Goal: Register for event/course

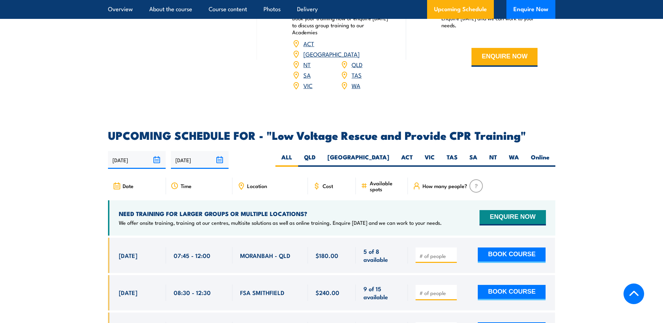
scroll to position [1154, 0]
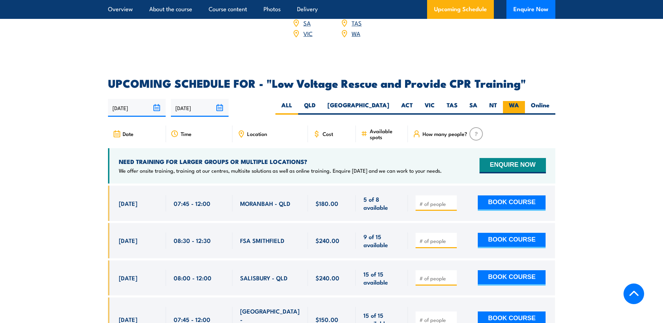
click at [519, 101] on label "WA" at bounding box center [514, 108] width 22 height 14
click at [519, 101] on input "WA" at bounding box center [521, 103] width 5 height 5
radio input "true"
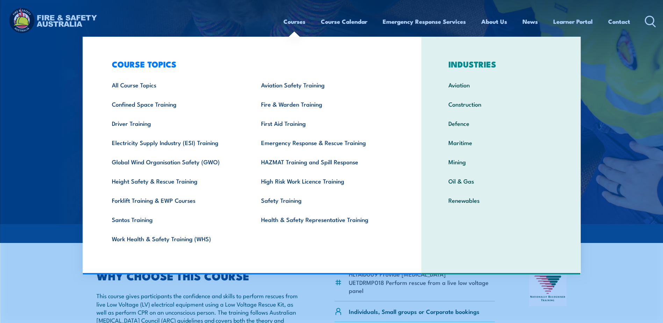
click at [298, 21] on link "Courses" at bounding box center [295, 21] width 22 height 19
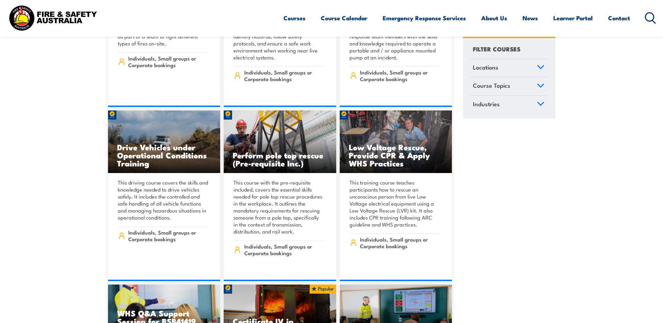
scroll to position [1224, 0]
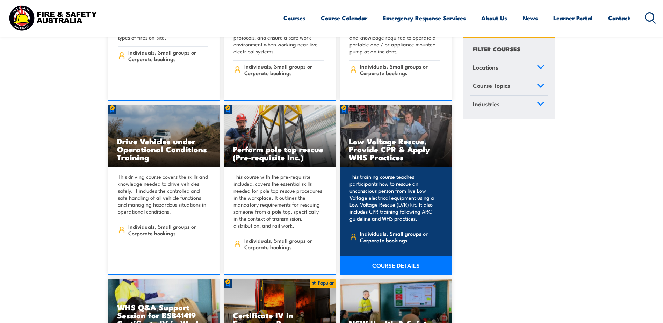
click at [392, 256] on link "COURSE DETAILS" at bounding box center [396, 266] width 113 height 20
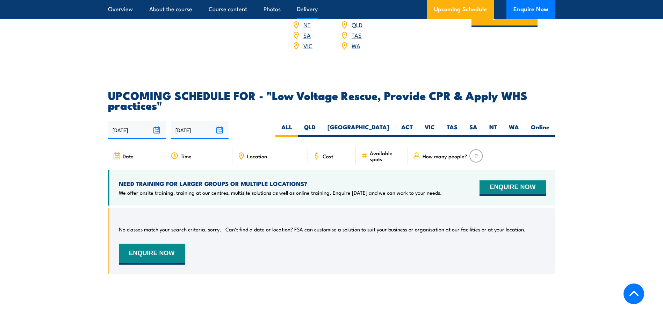
scroll to position [1154, 0]
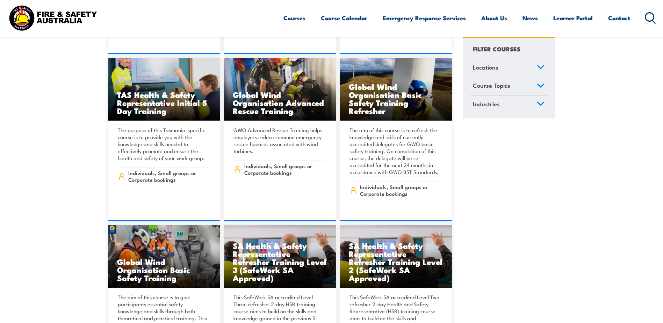
scroll to position [2622, 0]
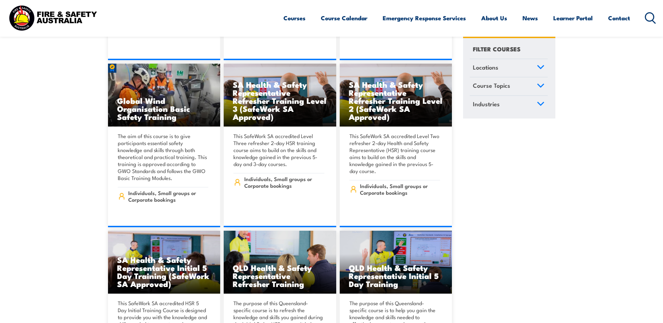
click at [644, 18] on div "Courses Course Calendar Emergency Response Services Services Overview Emergency…" at bounding box center [470, 18] width 373 height 30
click at [650, 18] on icon at bounding box center [650, 18] width 11 height 12
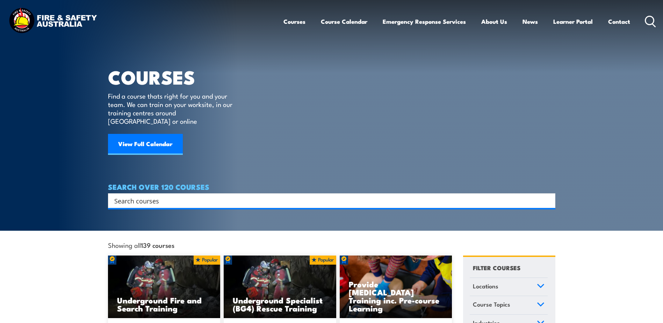
click at [160, 193] on div "Search" at bounding box center [331, 200] width 447 height 15
click at [162, 195] on input "Search input" at bounding box center [327, 200] width 426 height 10
type input "low voltage rescue"
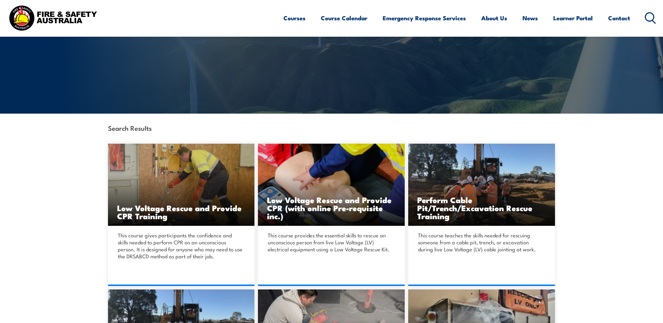
scroll to position [105, 0]
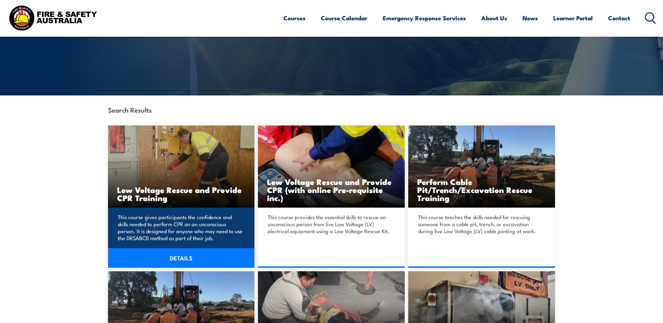
click at [180, 259] on link "DETAILS" at bounding box center [181, 258] width 147 height 20
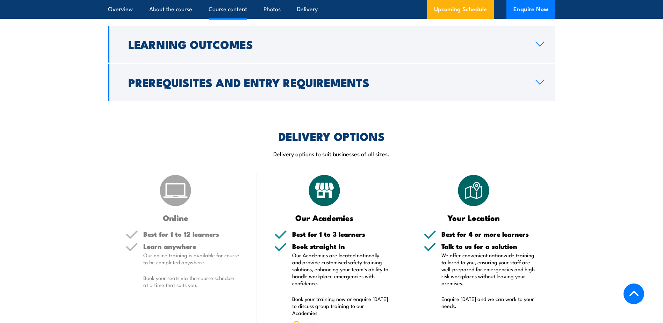
scroll to position [979, 0]
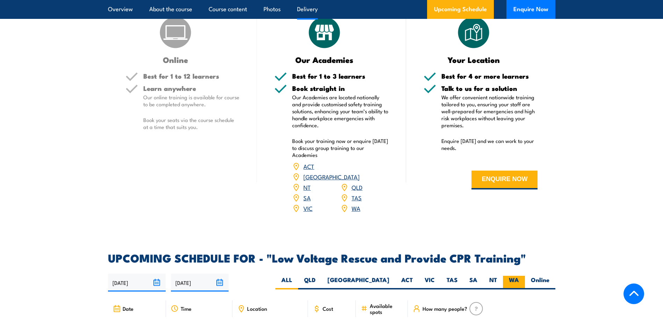
click at [512, 276] on label "WA" at bounding box center [514, 283] width 22 height 14
click at [519, 276] on input "WA" at bounding box center [521, 278] width 5 height 5
radio input "true"
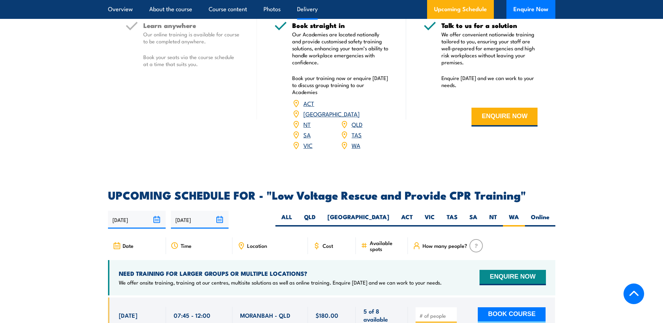
scroll to position [1154, 0]
